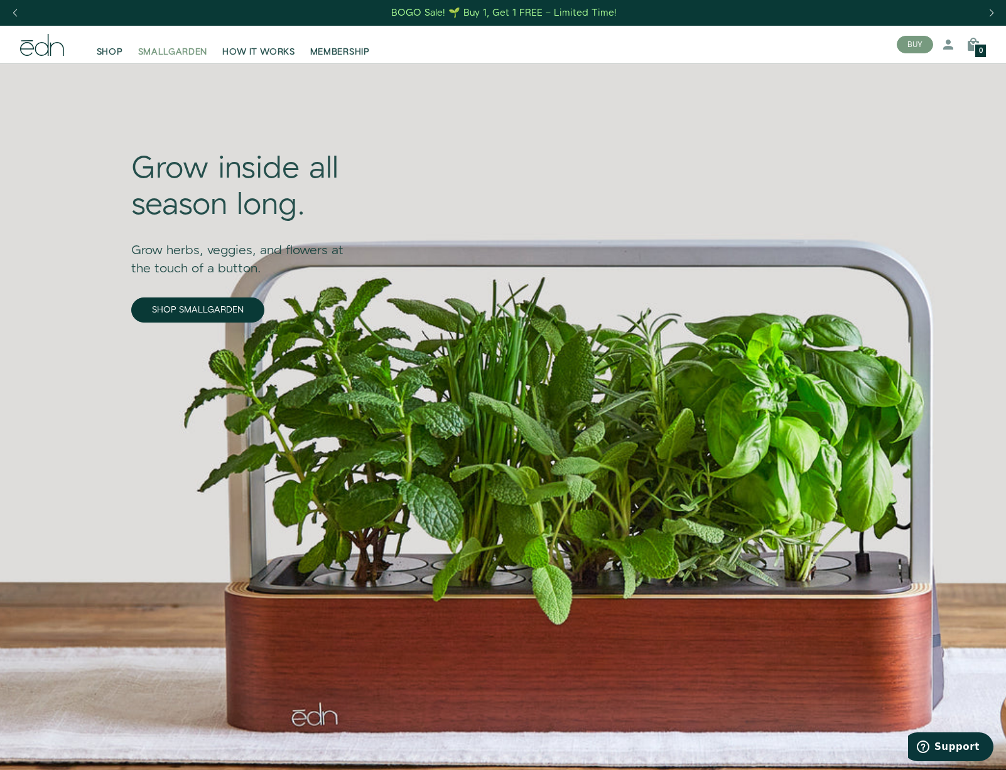
click at [158, 52] on span "SMALLGARDEN" at bounding box center [173, 52] width 70 height 13
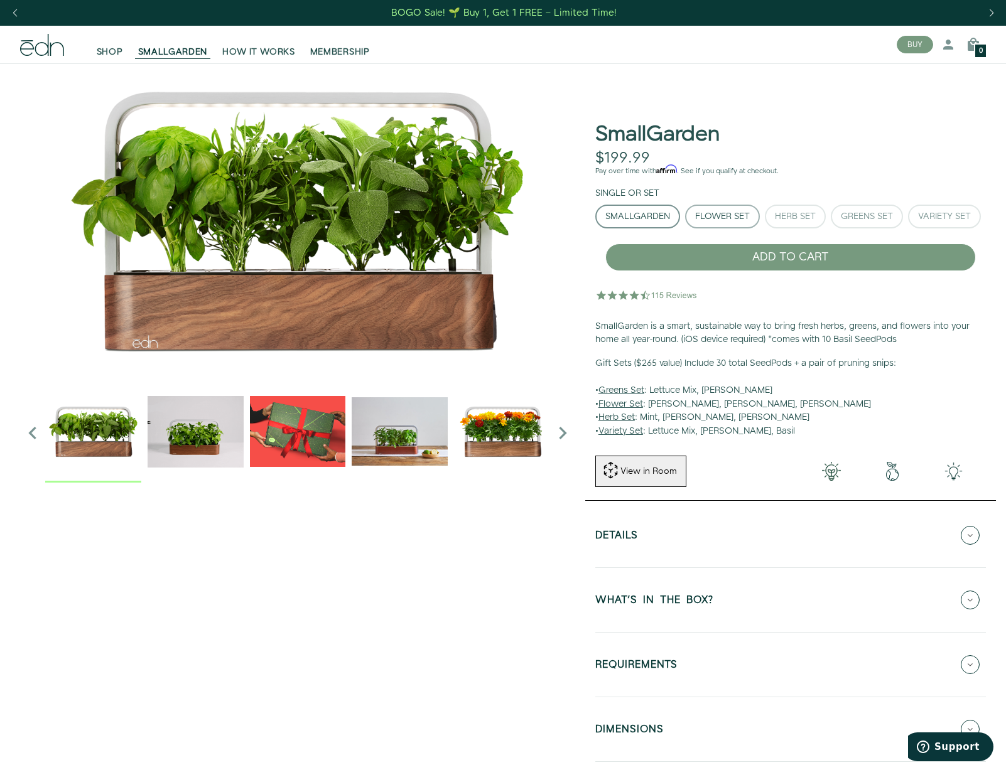
click at [721, 206] on button "Flower Set" at bounding box center [722, 217] width 75 height 24
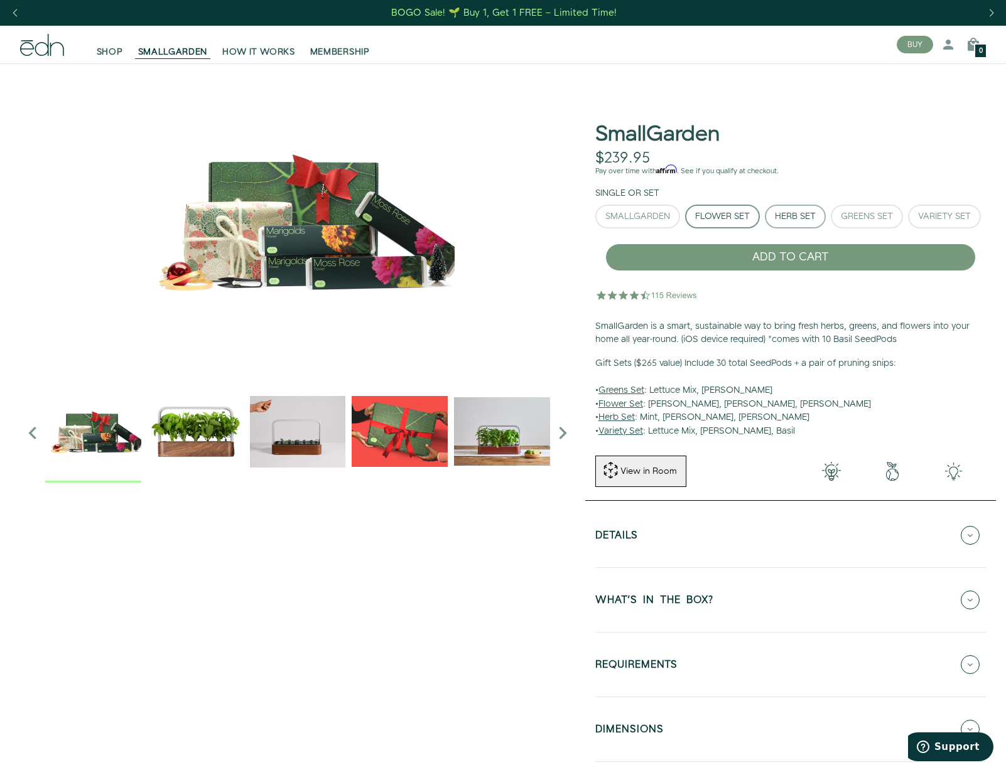
click at [789, 208] on button "Herb Set" at bounding box center [795, 217] width 61 height 24
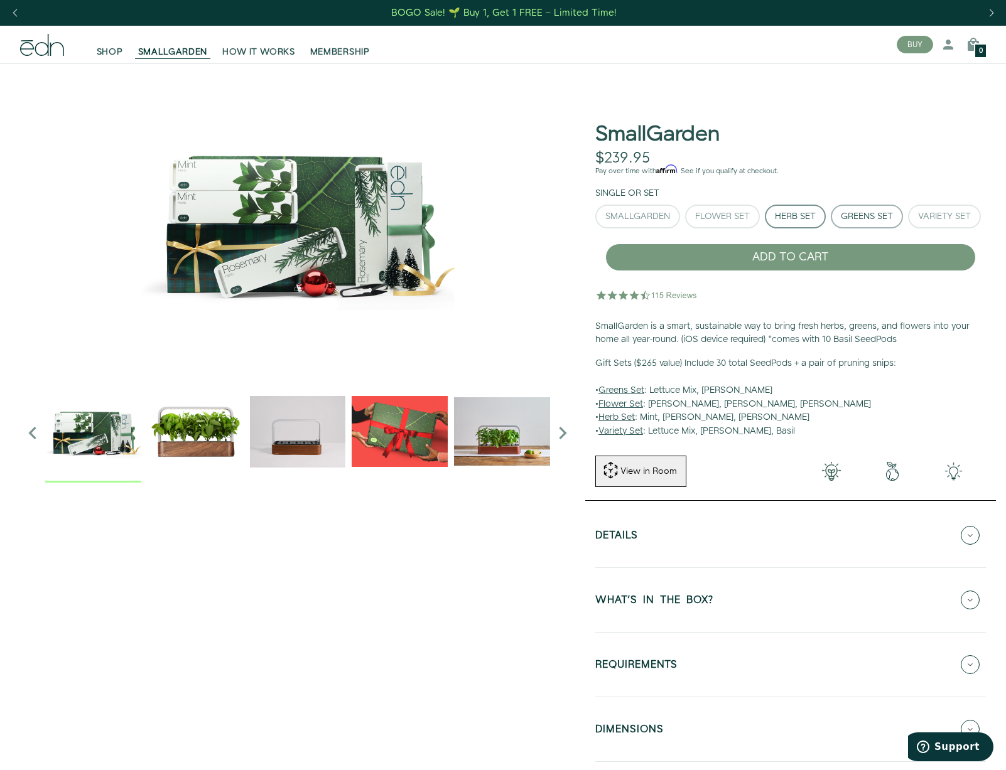
click at [860, 217] on div "Greens Set" at bounding box center [867, 216] width 52 height 9
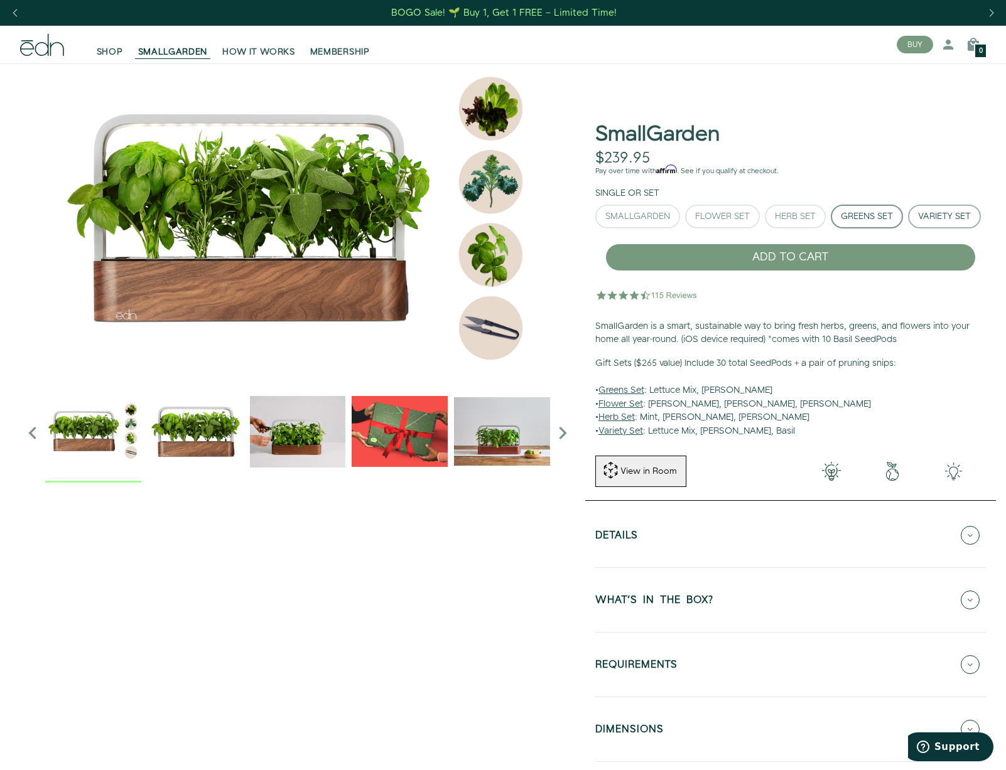
click at [918, 221] on div "Variety Set" at bounding box center [944, 216] width 53 height 9
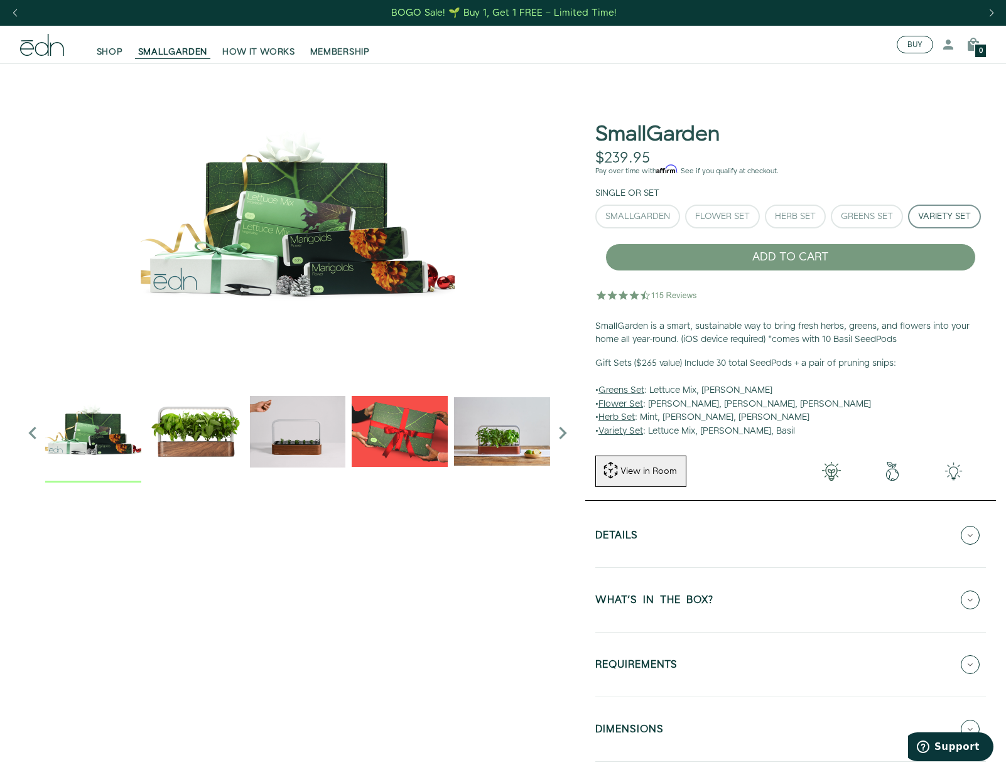
click at [914, 45] on button "BUY" at bounding box center [915, 45] width 36 height 18
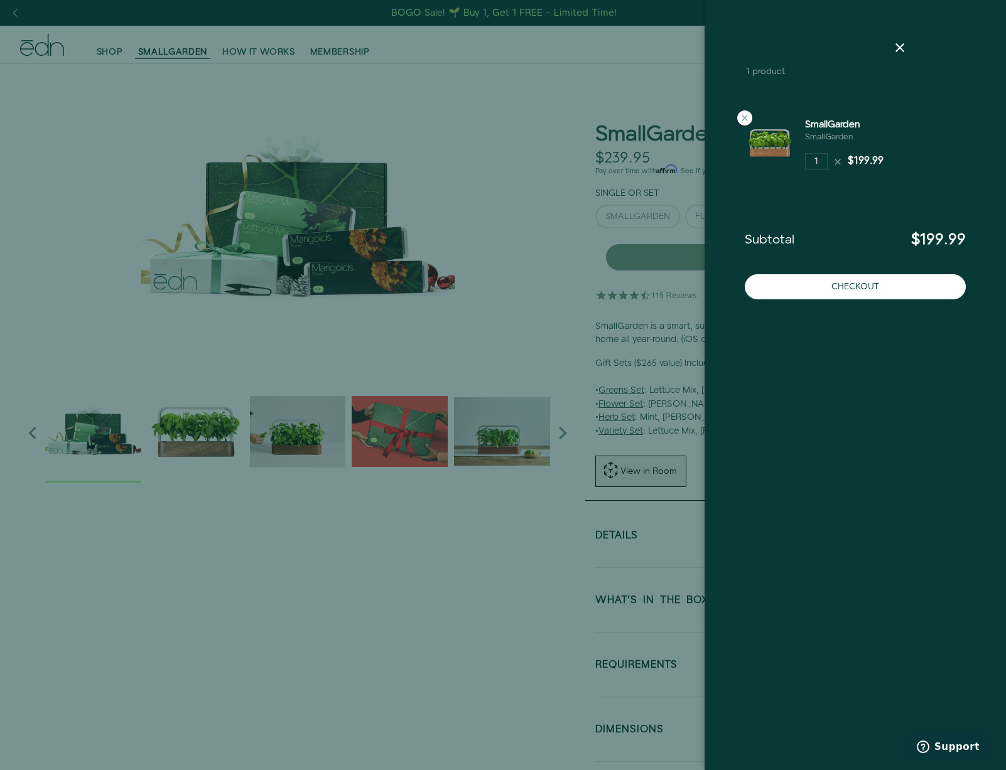
click at [893, 48] on div at bounding box center [899, 47] width 35 height 15
click at [900, 50] on icon at bounding box center [899, 47] width 15 height 15
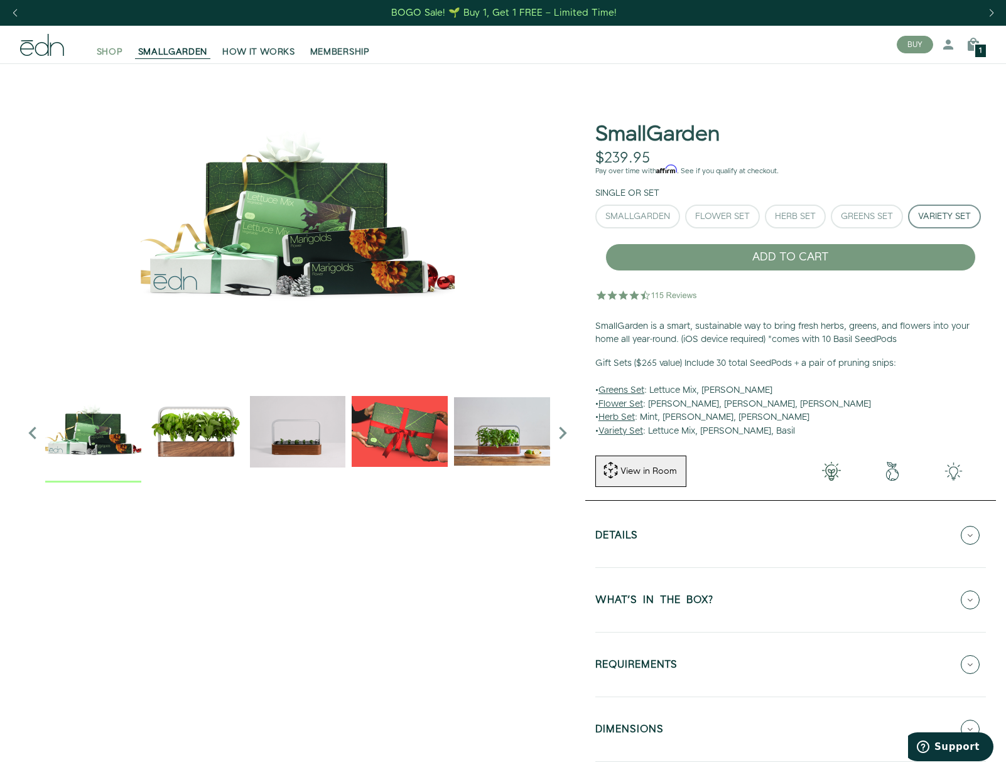
click at [109, 46] on span "SHOP" at bounding box center [110, 52] width 26 height 13
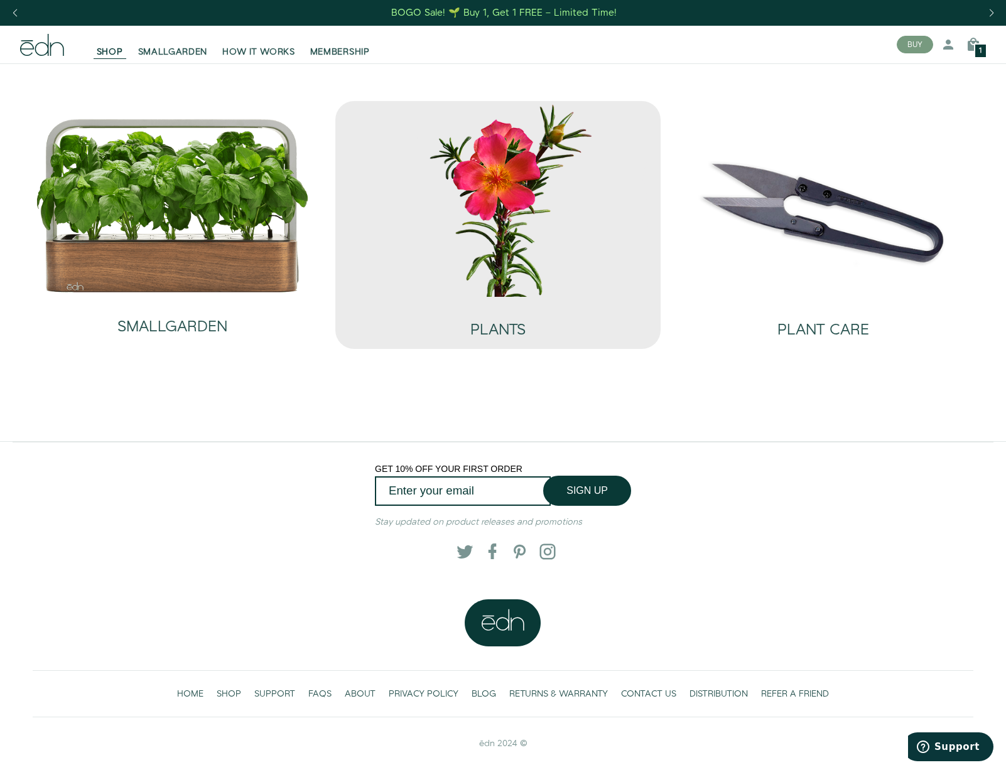
click at [502, 242] on img at bounding box center [497, 199] width 305 height 196
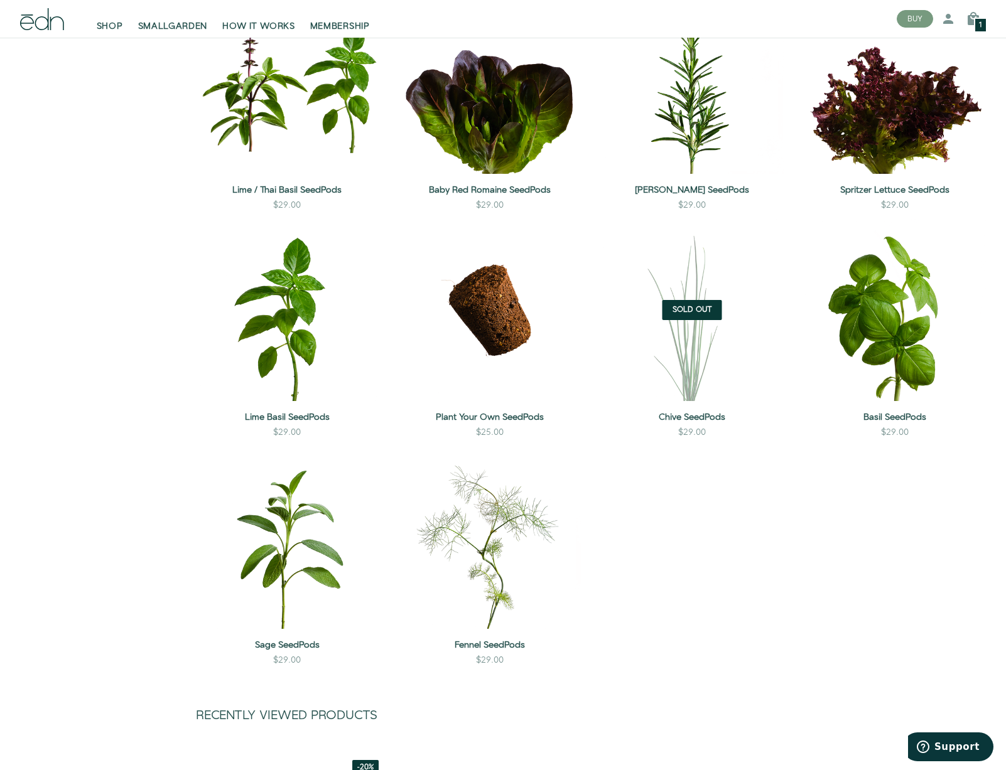
scroll to position [953, 0]
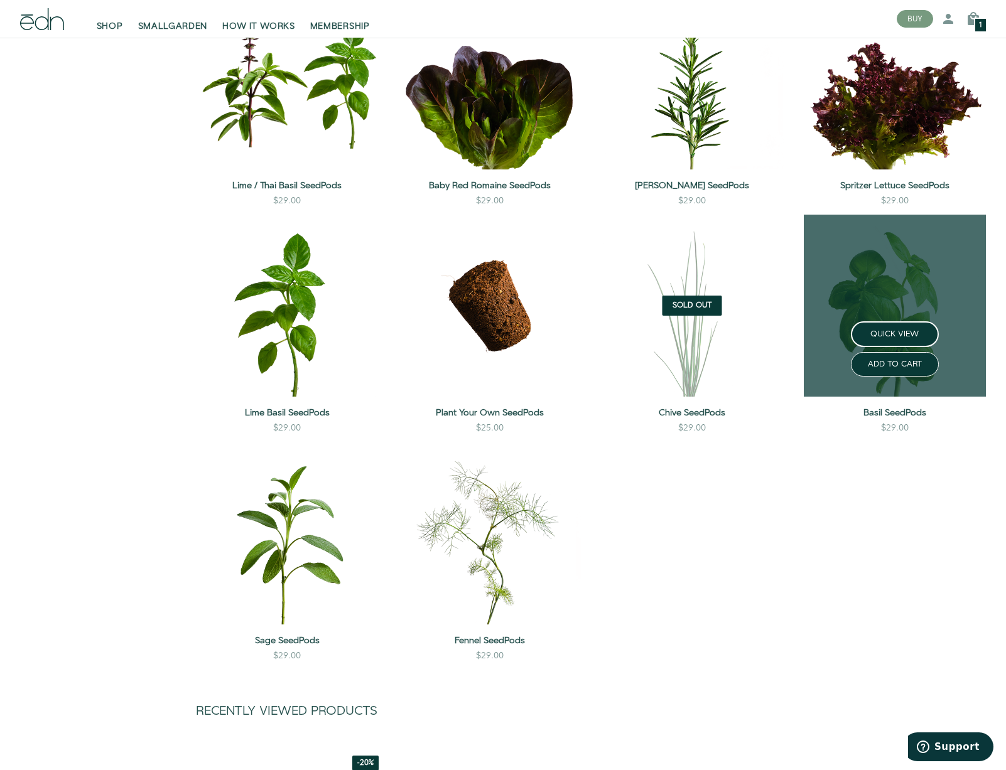
click at [907, 291] on link at bounding box center [895, 306] width 183 height 183
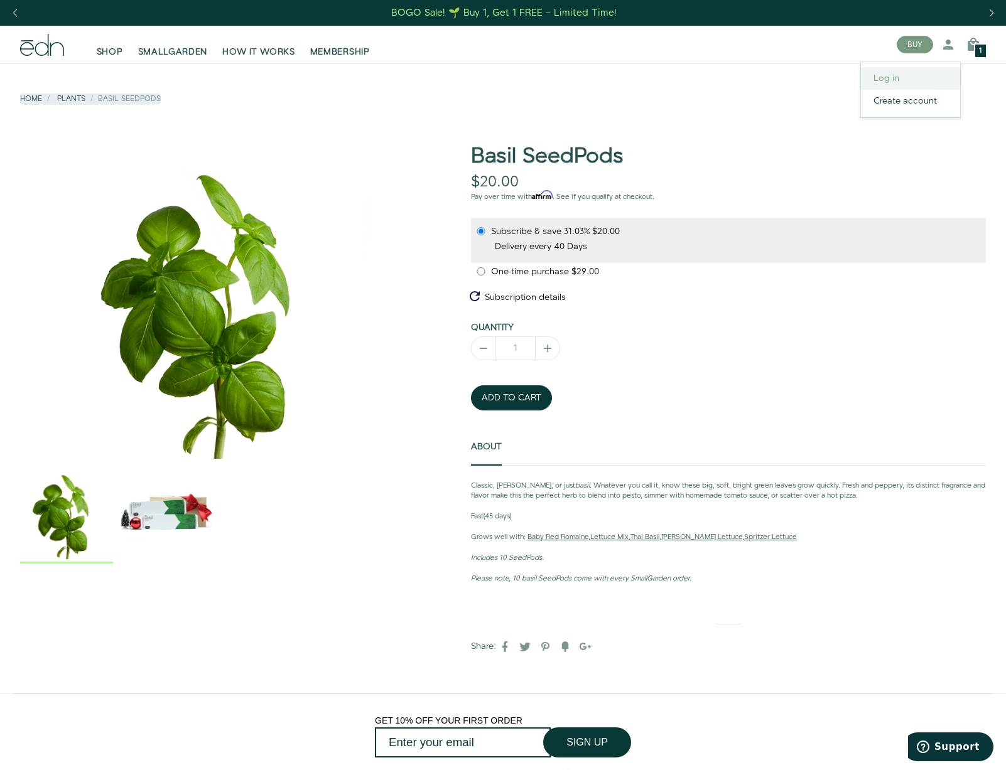
click at [897, 80] on link "Log in" at bounding box center [910, 78] width 99 height 23
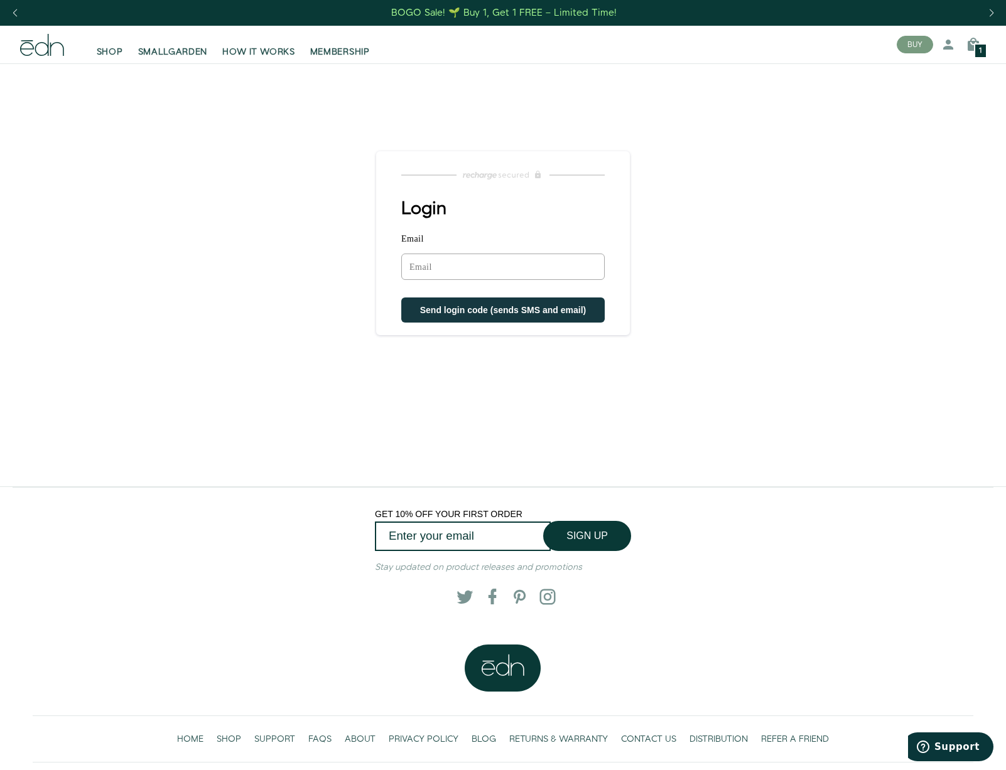
click at [442, 263] on input "Email" at bounding box center [502, 267] width 203 height 26
type input "[EMAIL_ADDRESS][DOMAIN_NAME]"
click at [475, 313] on span "Send login code (sends SMS and email)" at bounding box center [503, 311] width 166 height 10
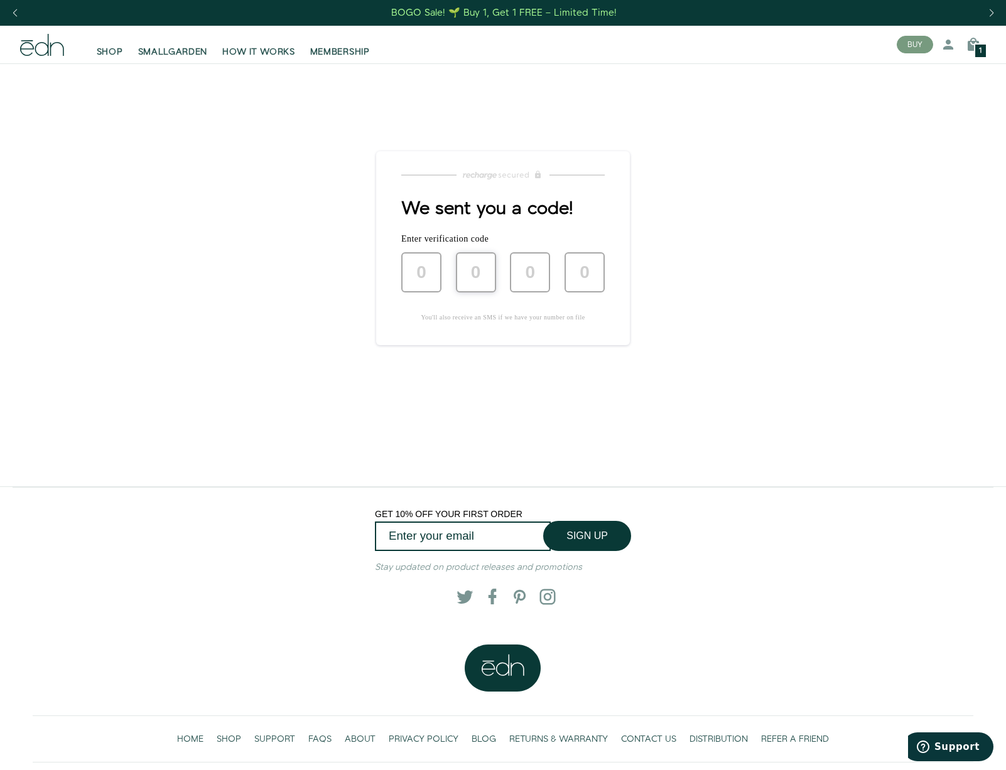
type input "4"
type input "9"
type input "8"
type input "9"
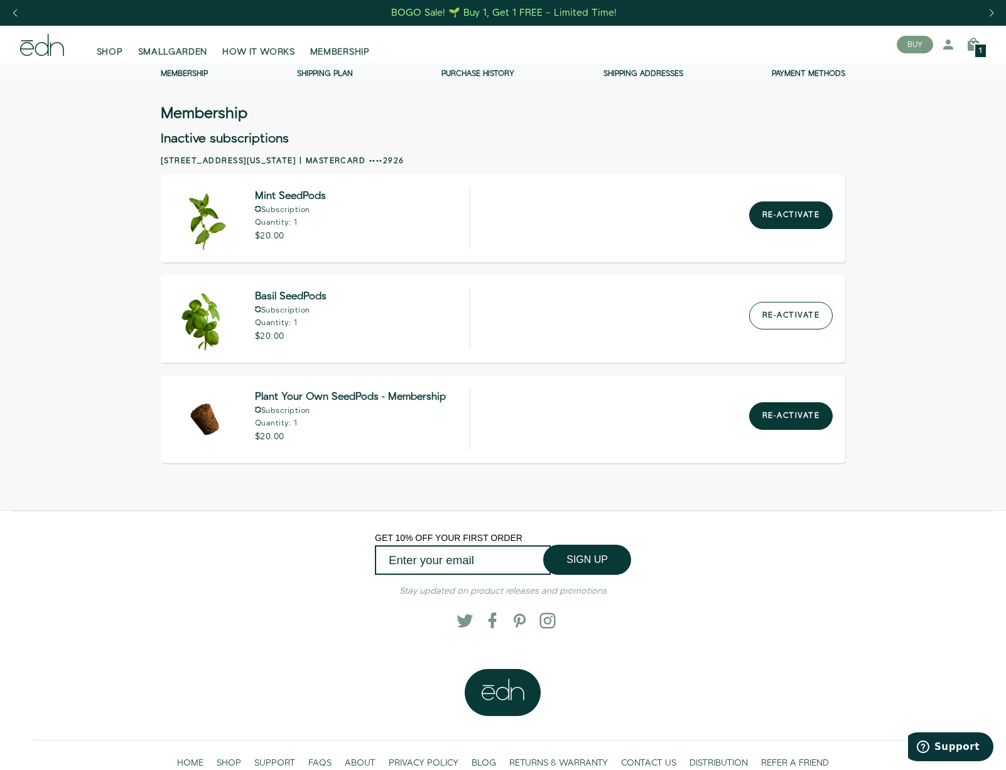
click at [785, 317] on button "Re-activate" at bounding box center [791, 316] width 84 height 28
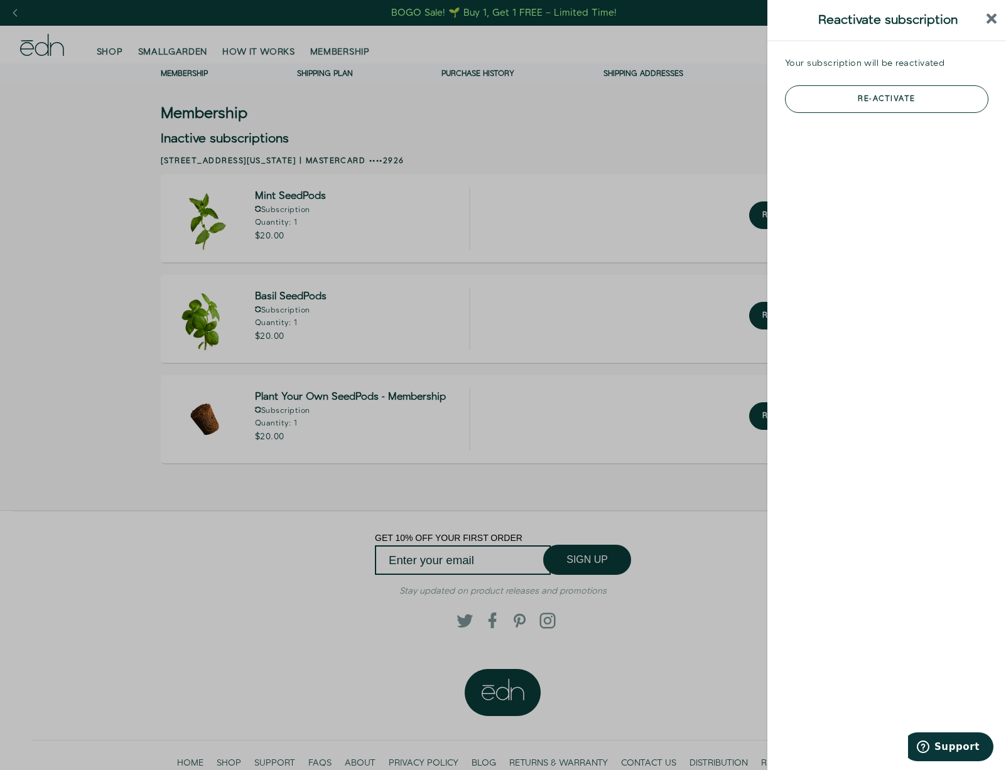
click at [872, 101] on button "Re-activate" at bounding box center [886, 99] width 203 height 28
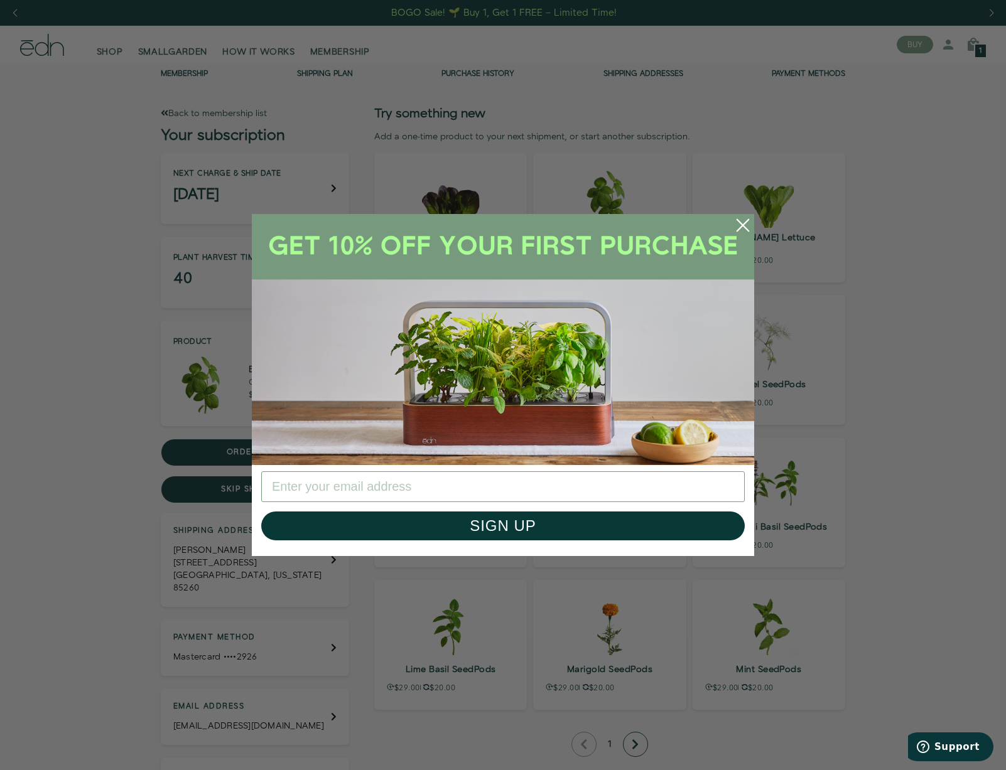
click at [745, 224] on icon "Close dialog" at bounding box center [742, 225] width 11 height 11
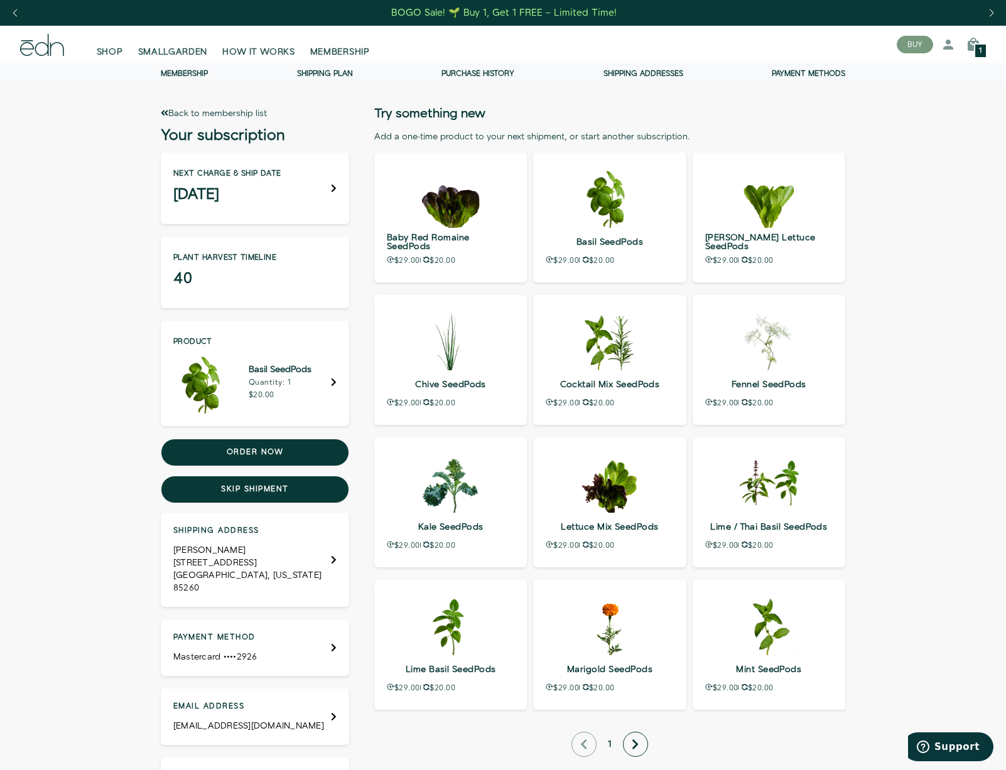
click at [276, 188] on h3 "September 19" at bounding box center [227, 194] width 108 height 13
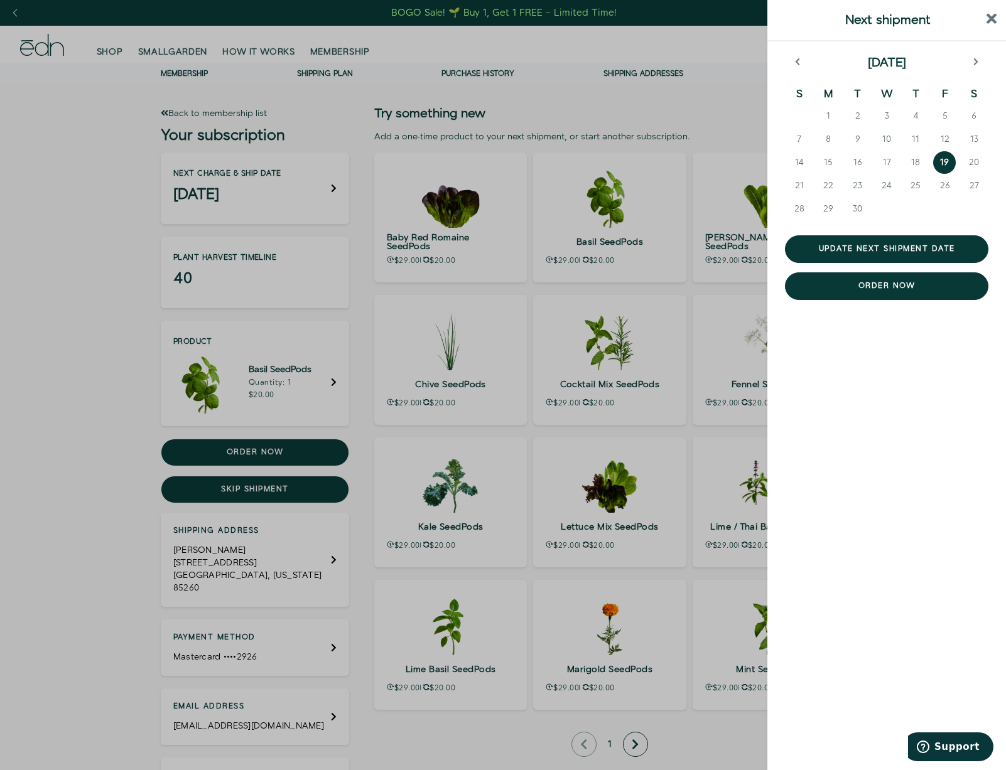
click at [988, 19] on icon "close sidebar" at bounding box center [991, 18] width 11 height 15
